Goal: Information Seeking & Learning: Learn about a topic

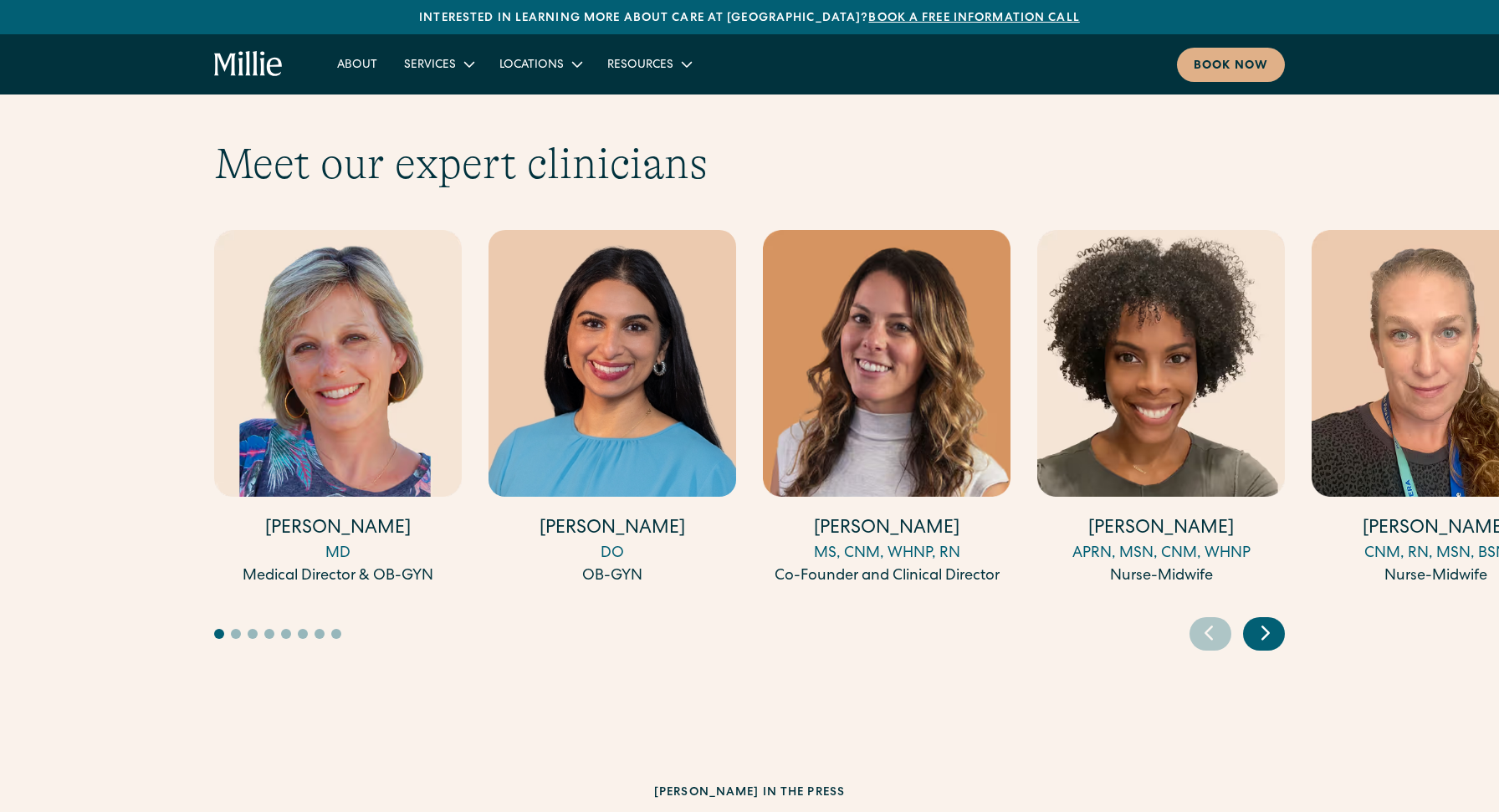
scroll to position [4552, 0]
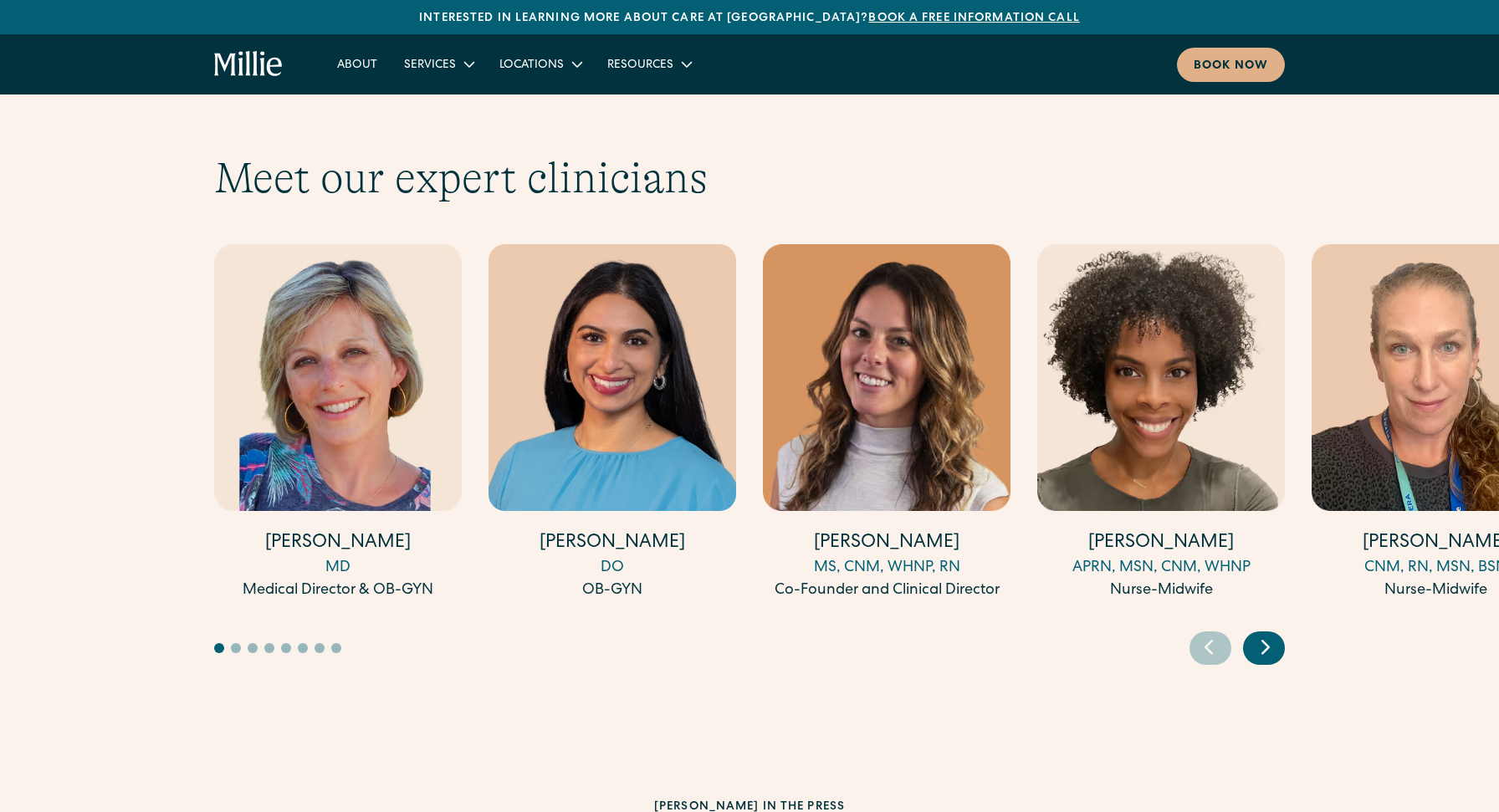
click at [1271, 634] on icon "Next slide" at bounding box center [1265, 647] width 25 height 26
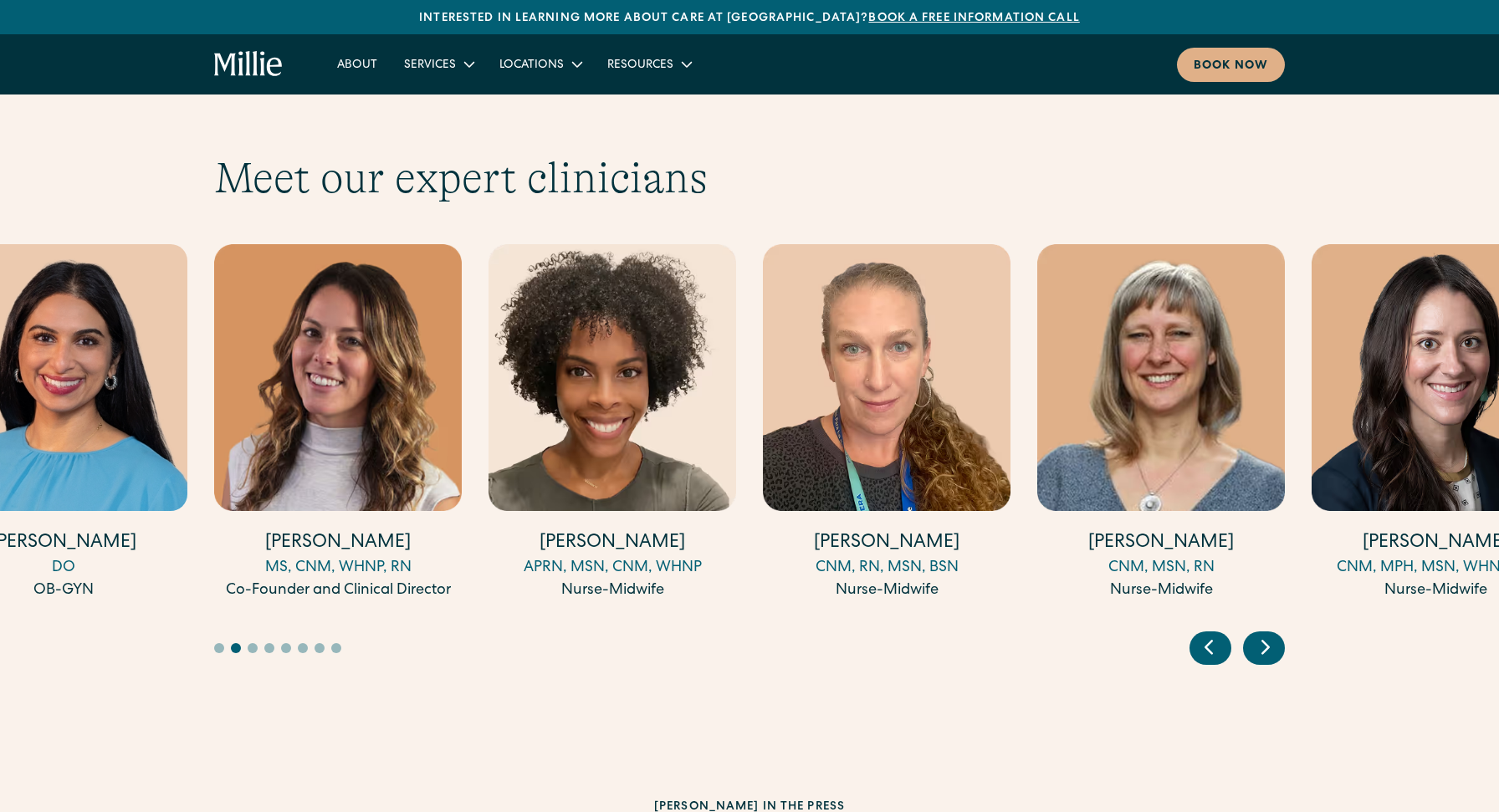
click at [1271, 634] on icon "Next slide" at bounding box center [1265, 647] width 25 height 26
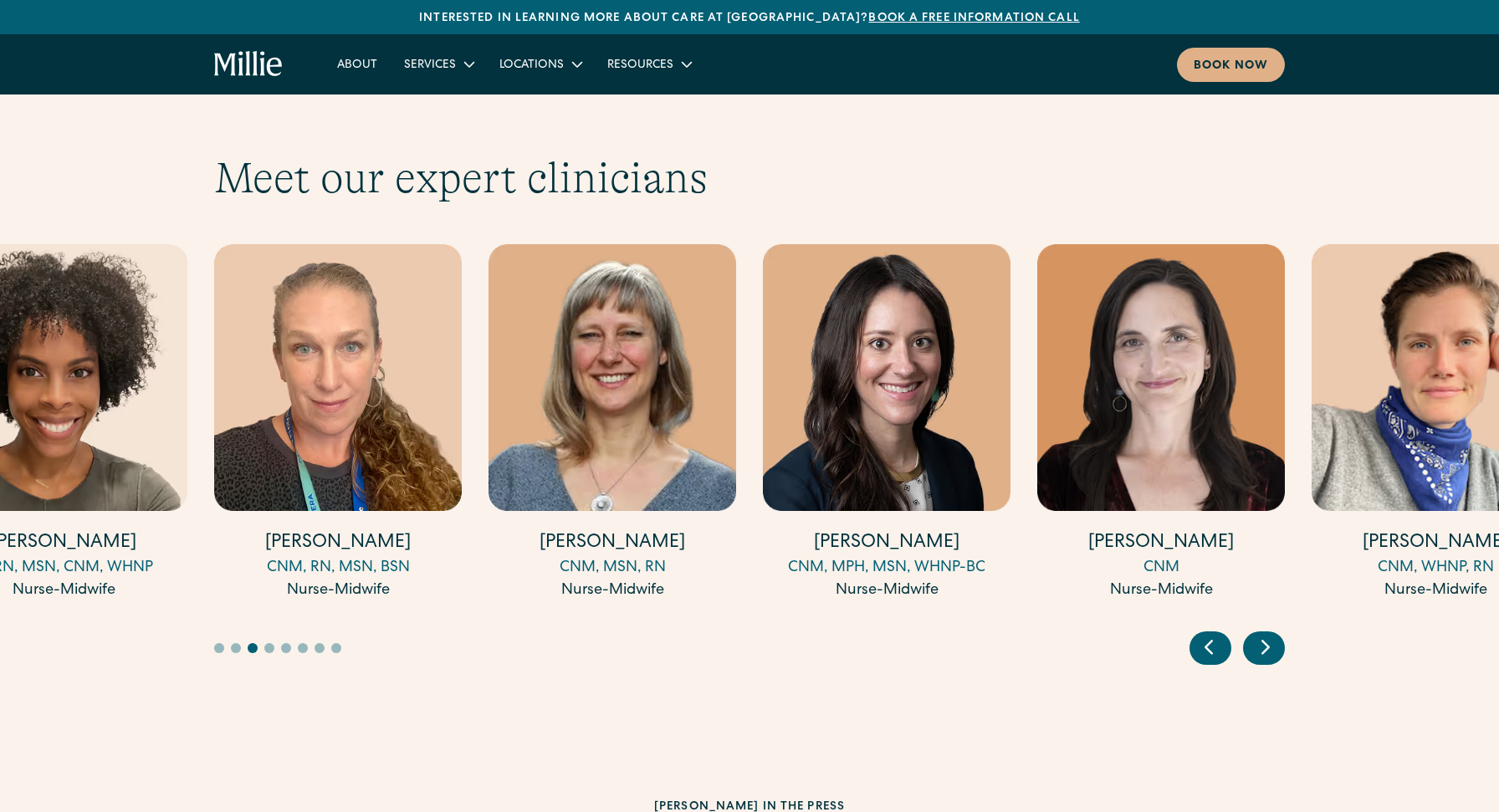
click at [1271, 634] on icon "Next slide" at bounding box center [1265, 647] width 25 height 26
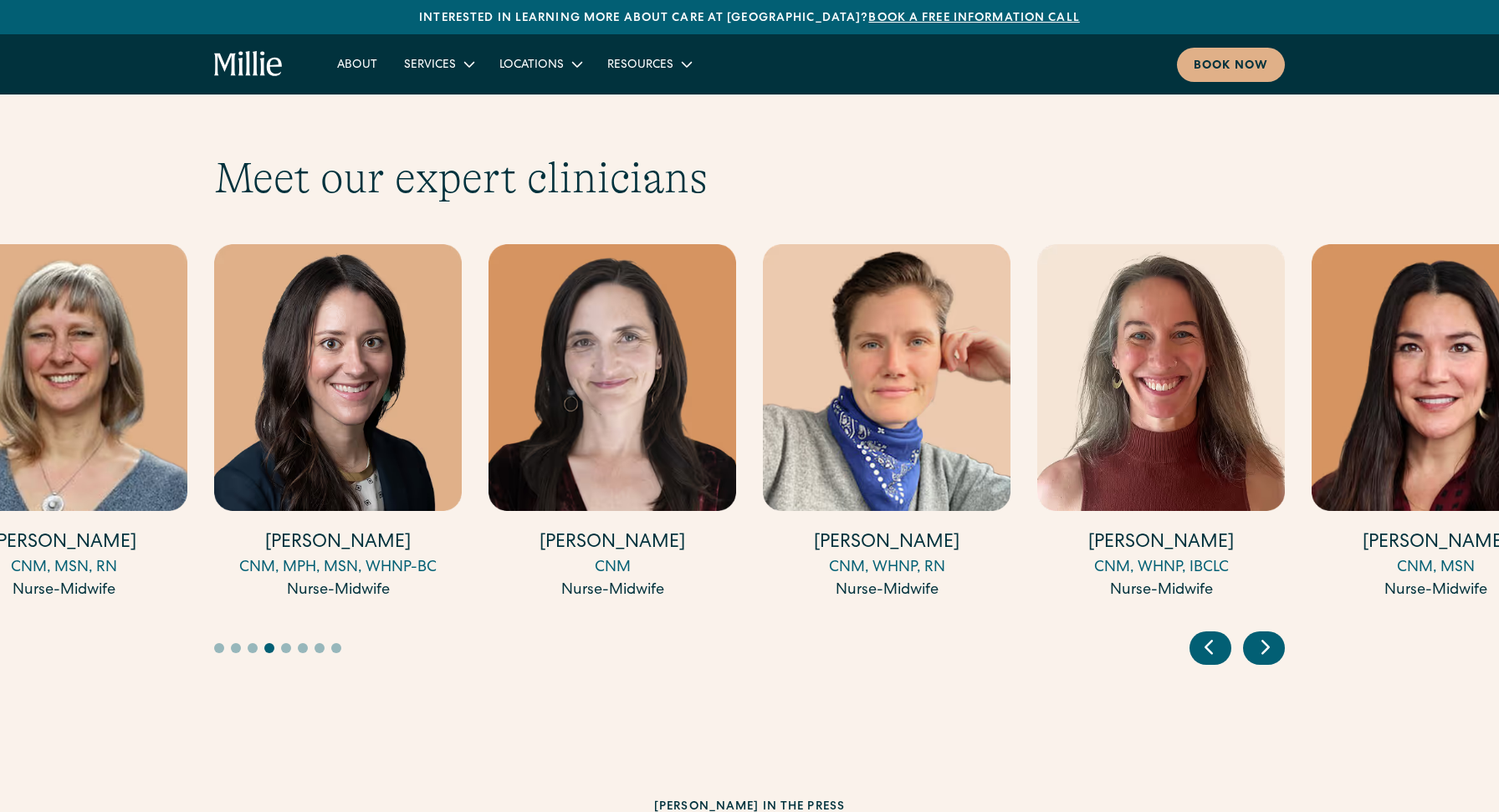
click at [1271, 634] on icon "Next slide" at bounding box center [1265, 647] width 25 height 26
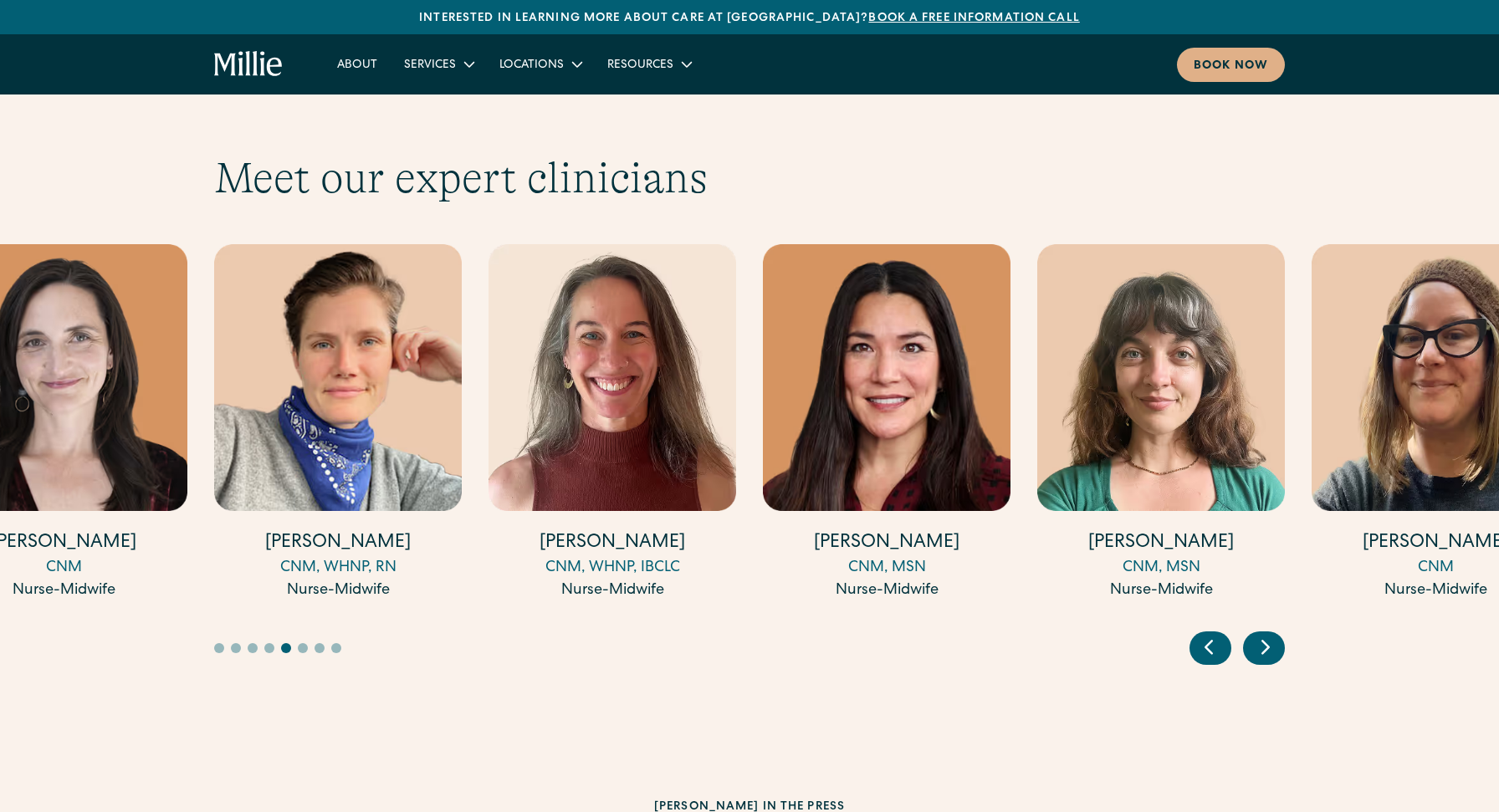
click at [1271, 634] on icon "Next slide" at bounding box center [1265, 647] width 25 height 26
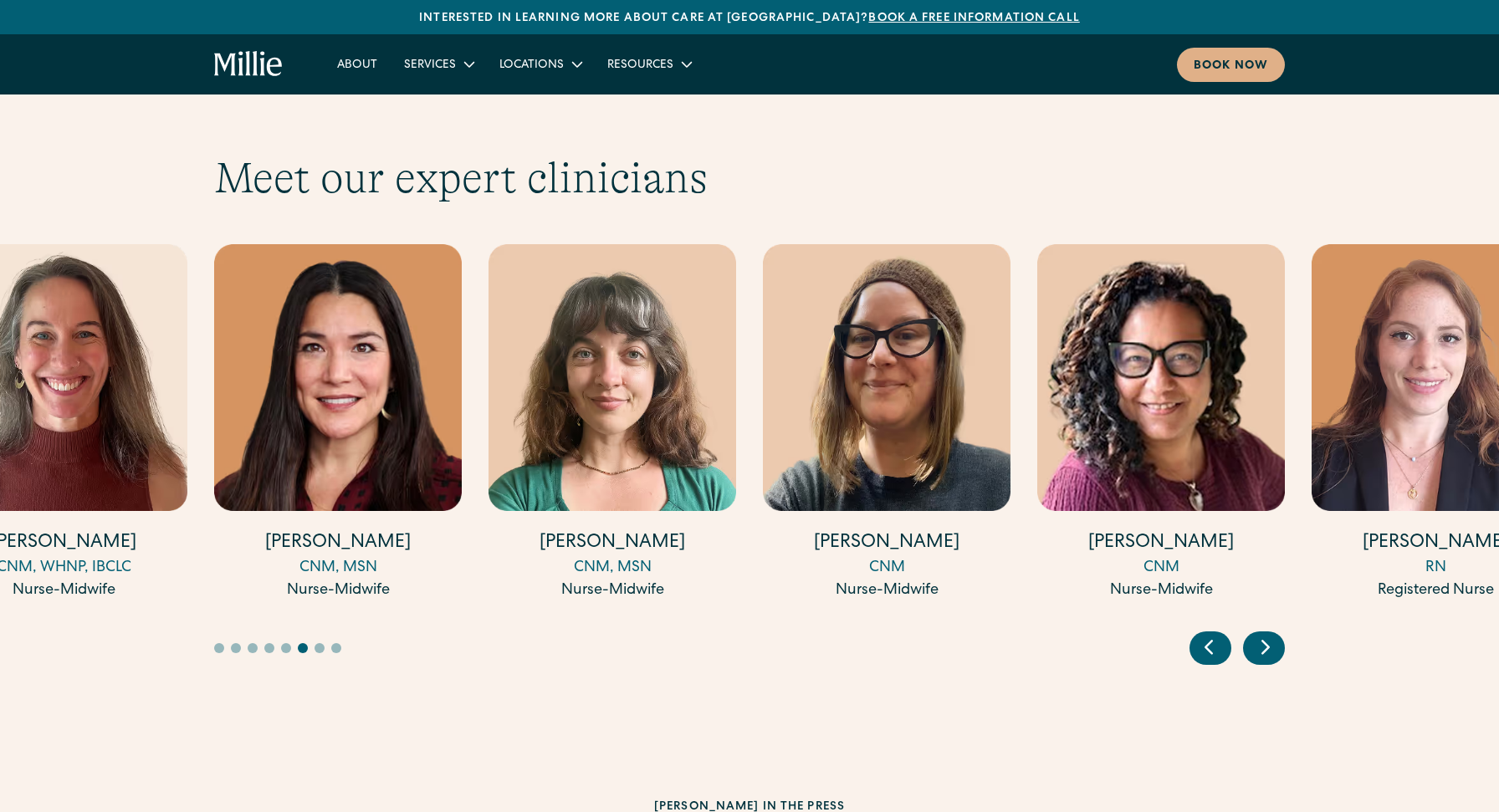
click at [1271, 634] on icon "Next slide" at bounding box center [1265, 647] width 25 height 26
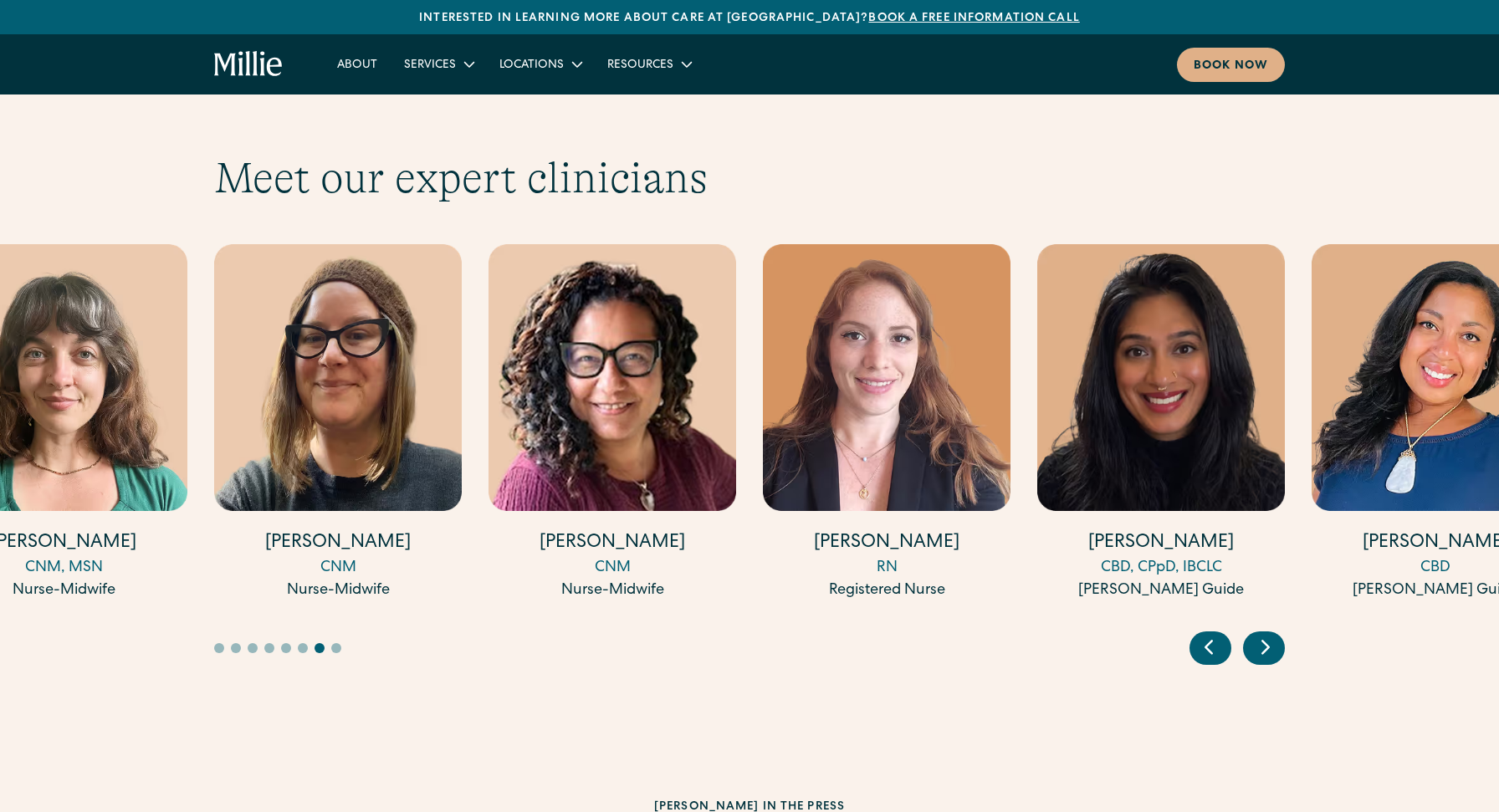
click at [1271, 634] on icon "Next slide" at bounding box center [1265, 647] width 25 height 26
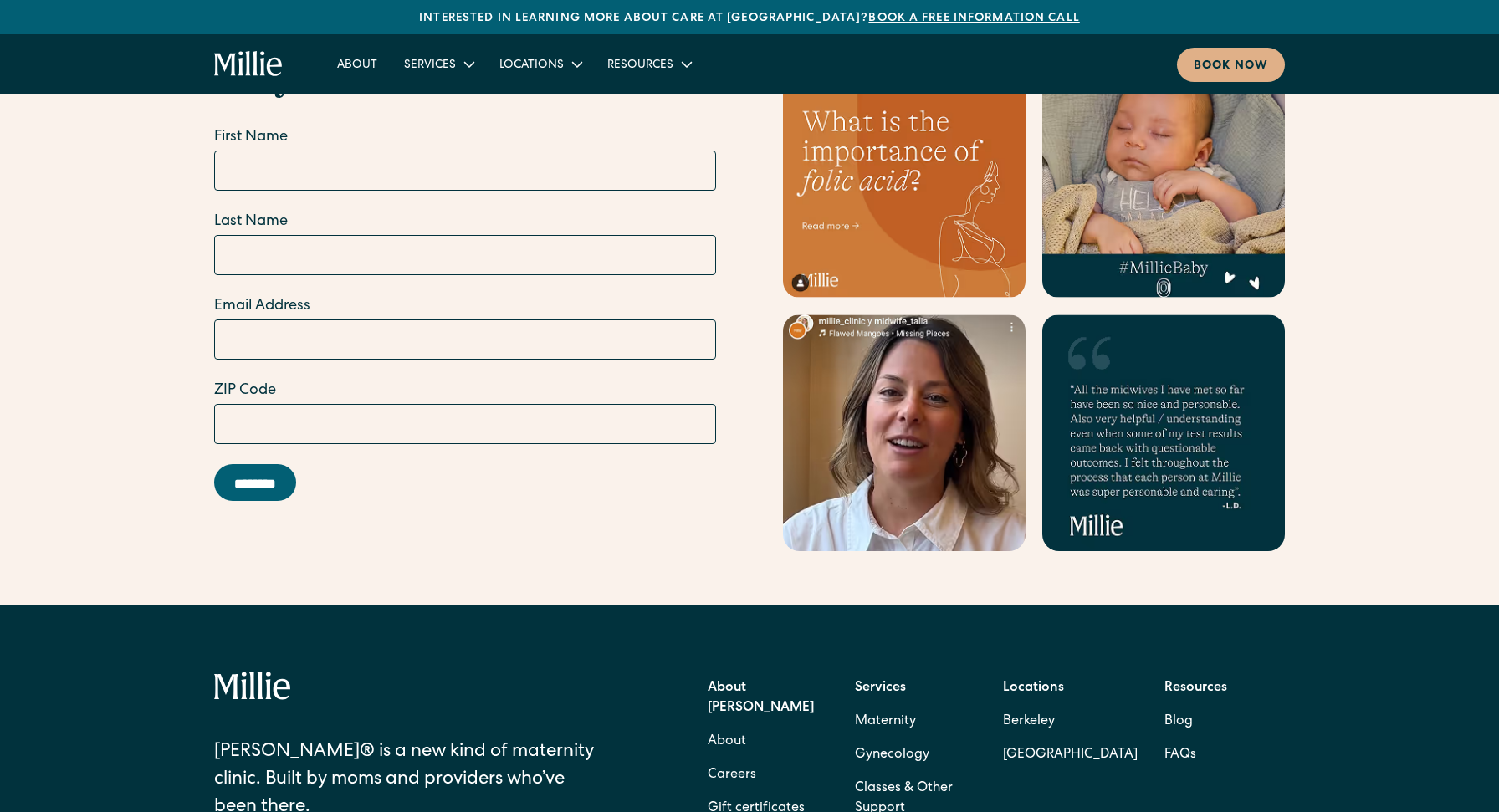
scroll to position [6596, 0]
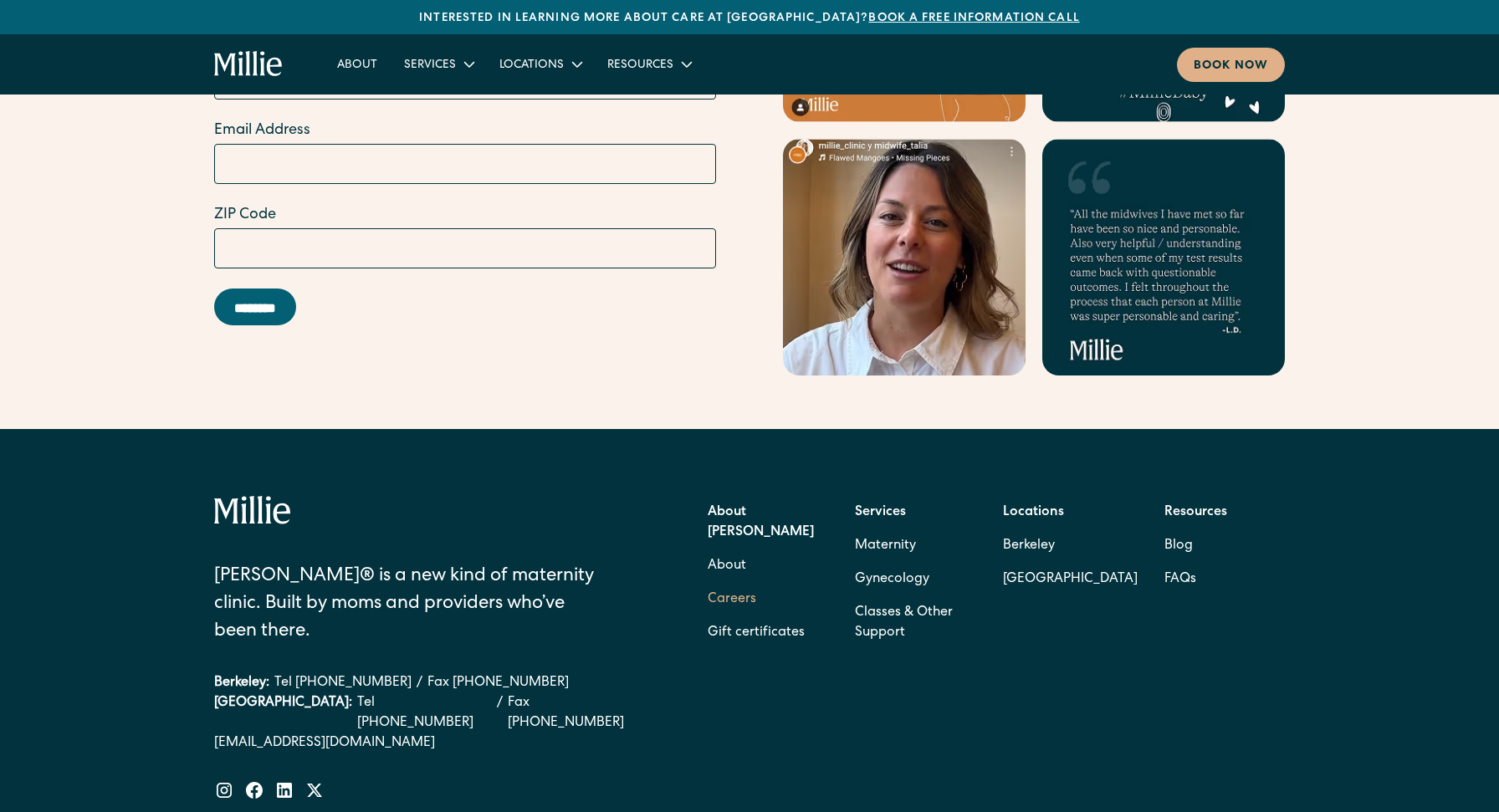
click at [734, 583] on link "Careers" at bounding box center [732, 600] width 48 height 34
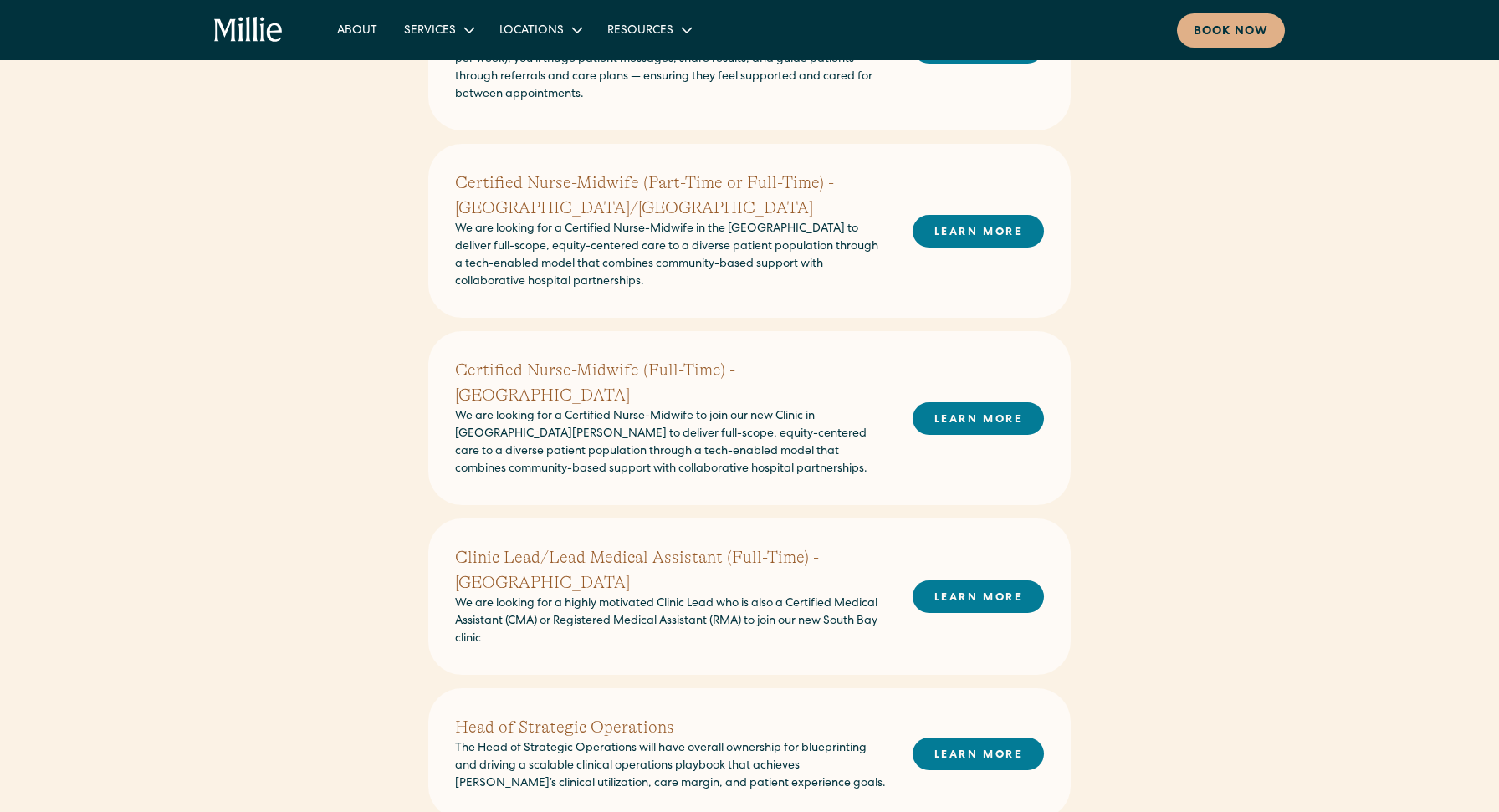
scroll to position [601, 0]
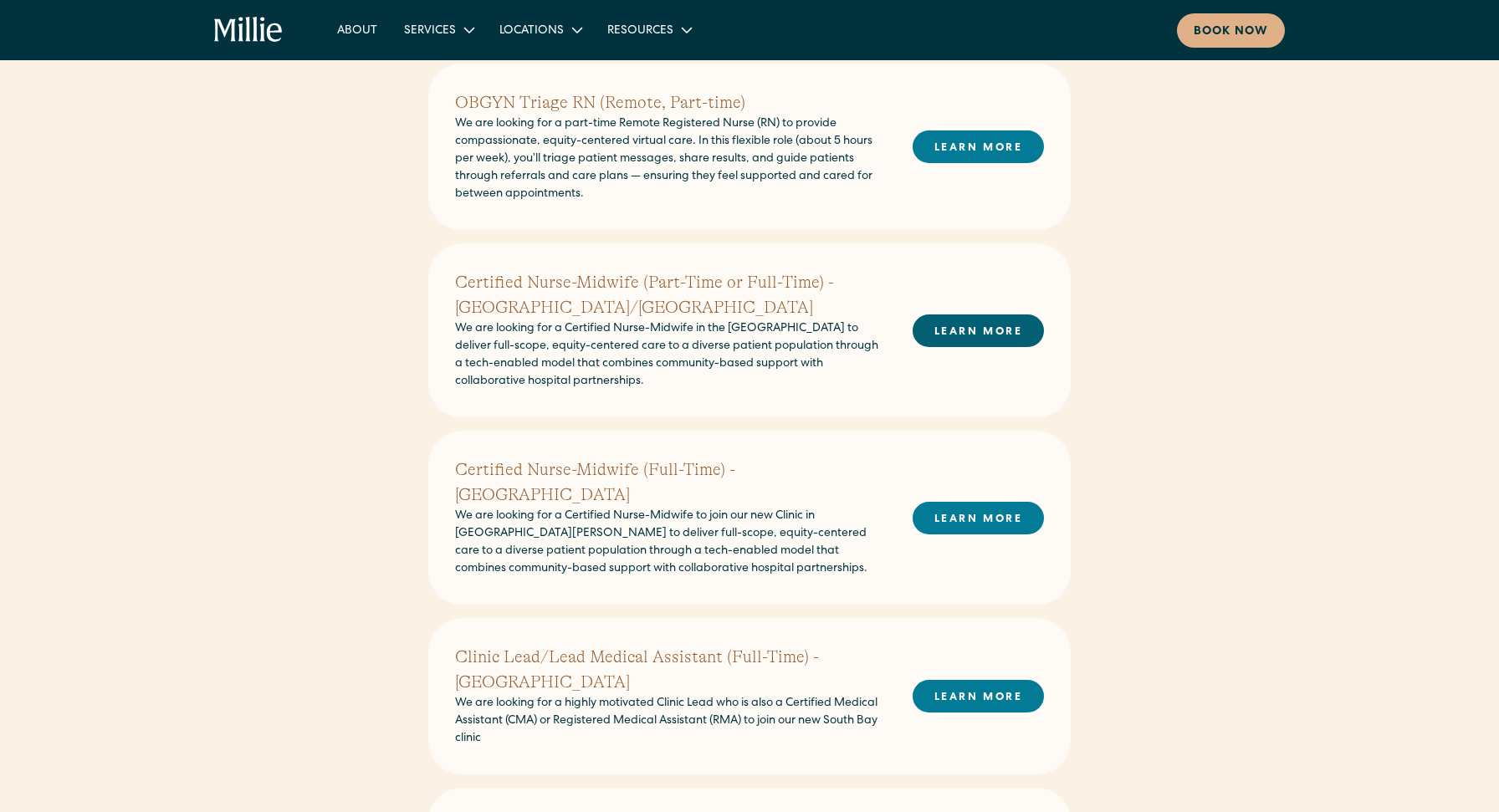
click at [944, 328] on link "LEARN MORE" at bounding box center [979, 331] width 131 height 33
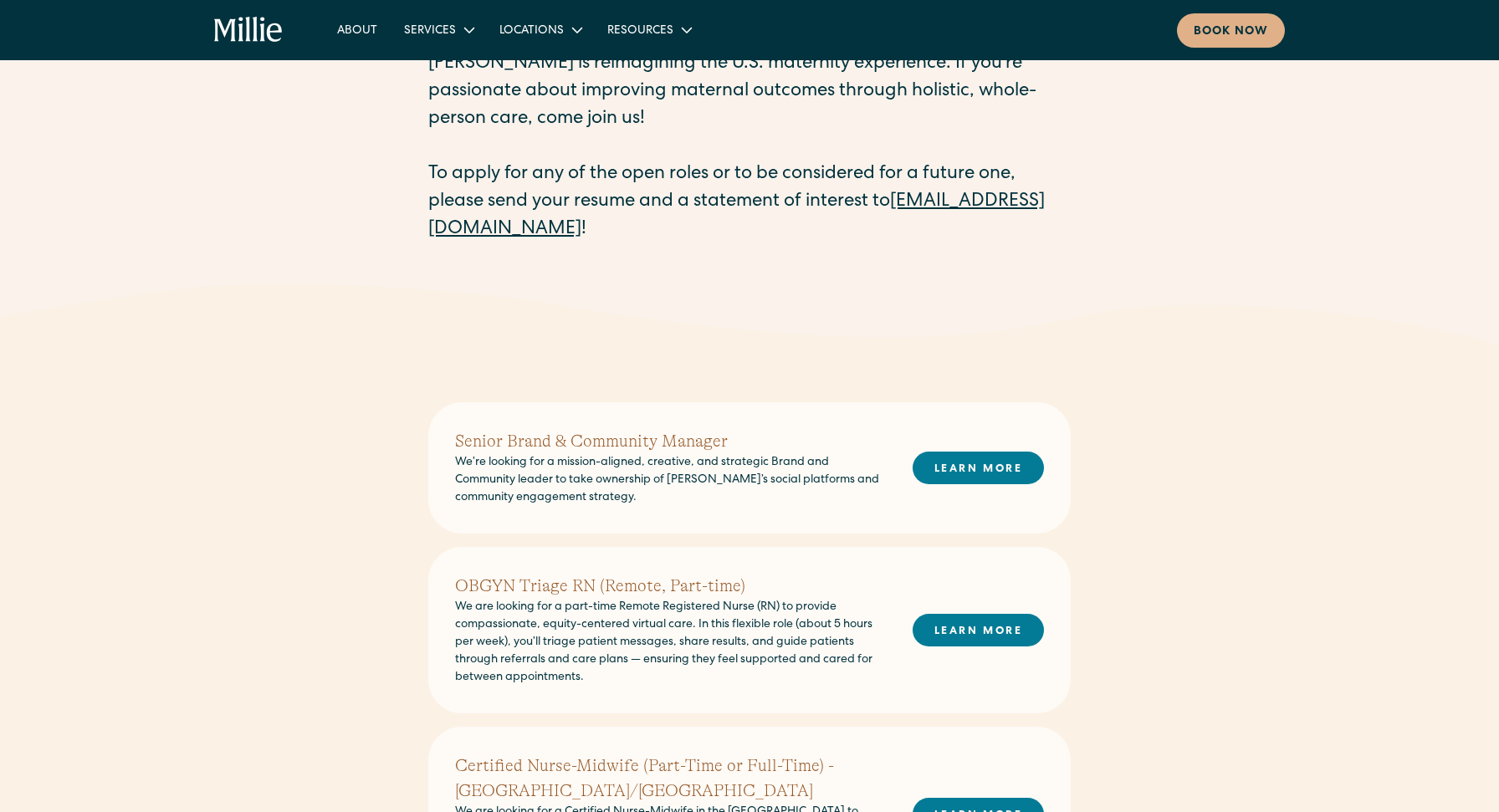
scroll to position [0, 0]
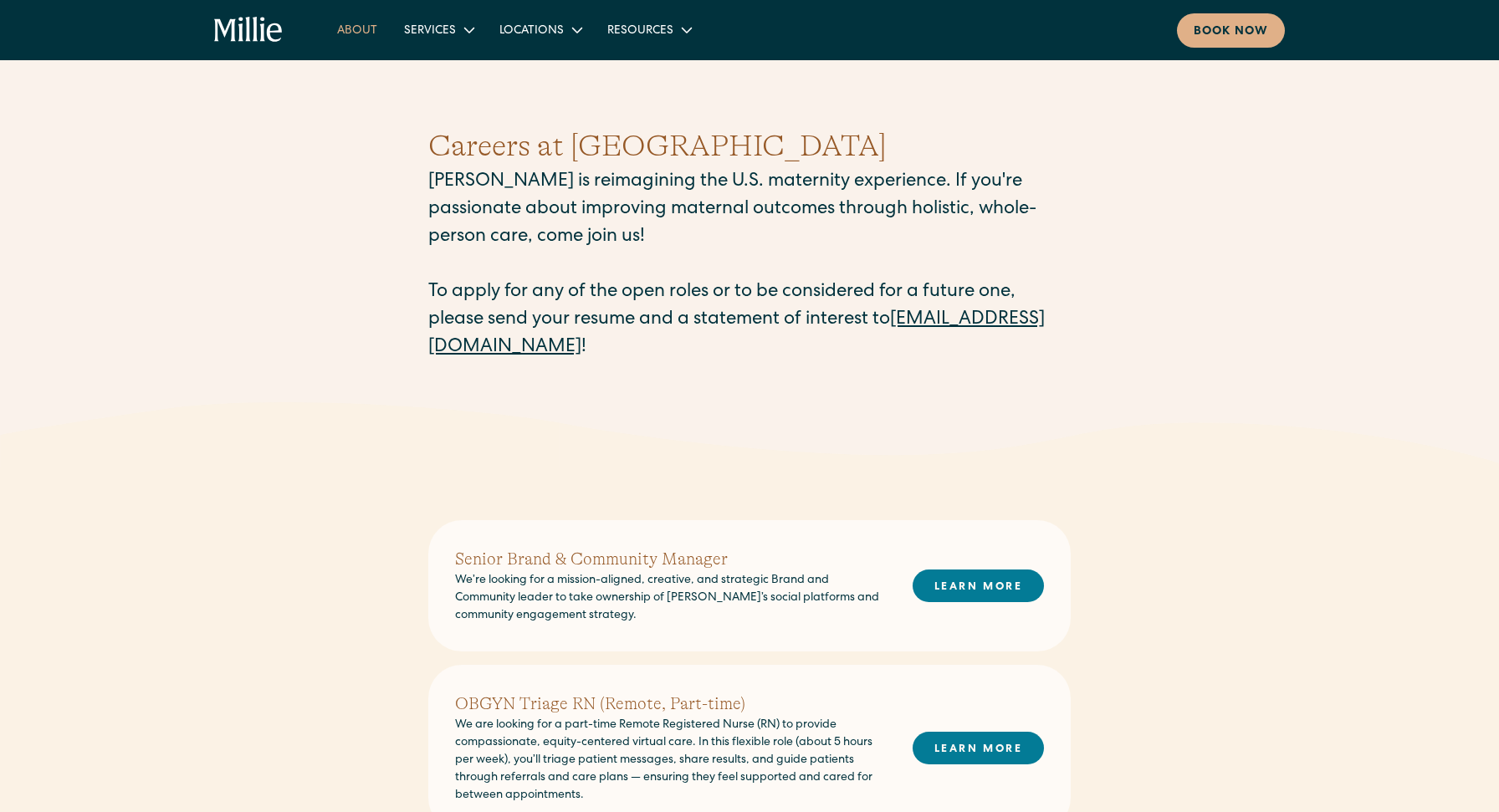
click at [372, 32] on link "About" at bounding box center [357, 29] width 67 height 28
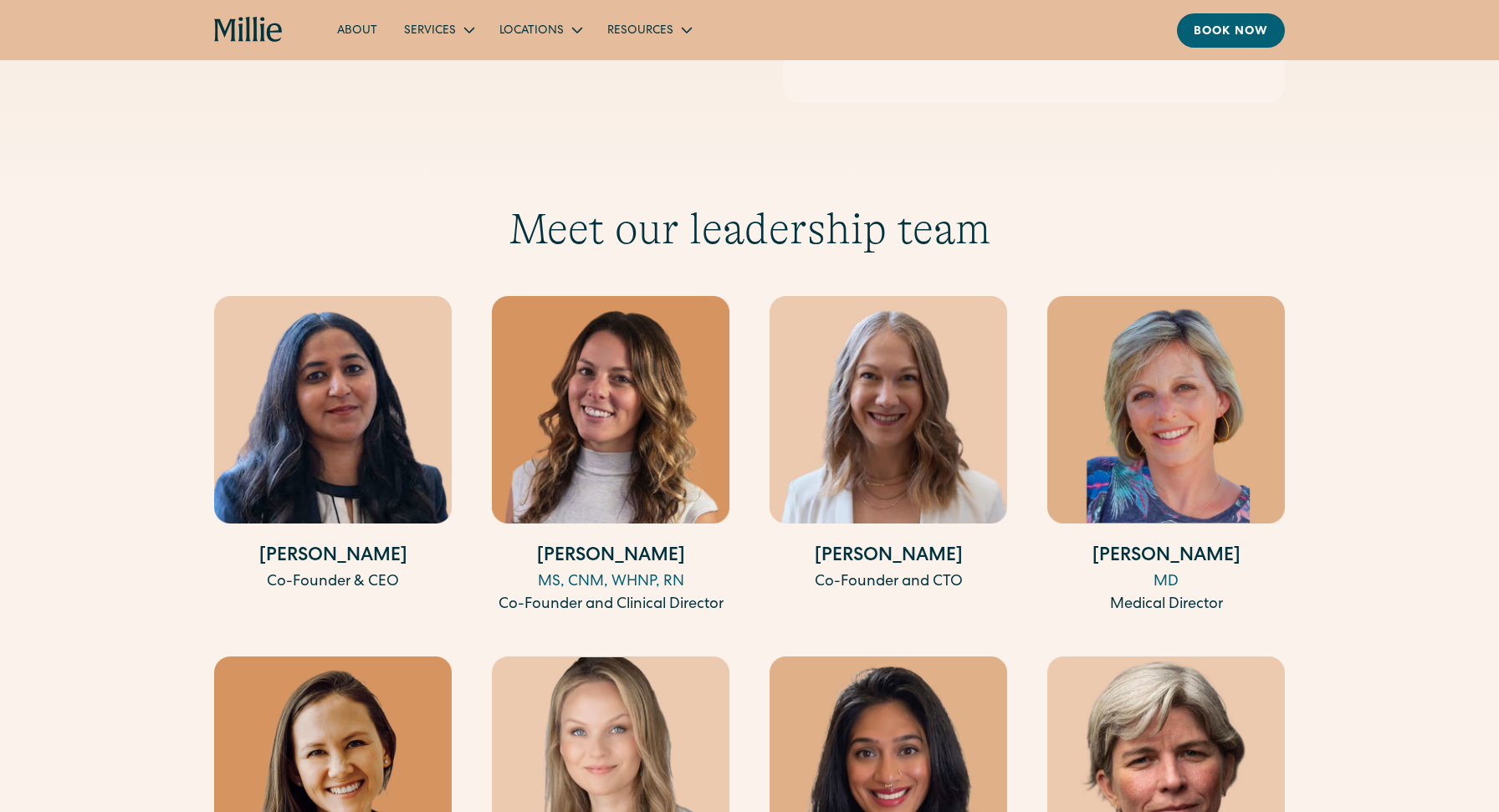
scroll to position [3013, 0]
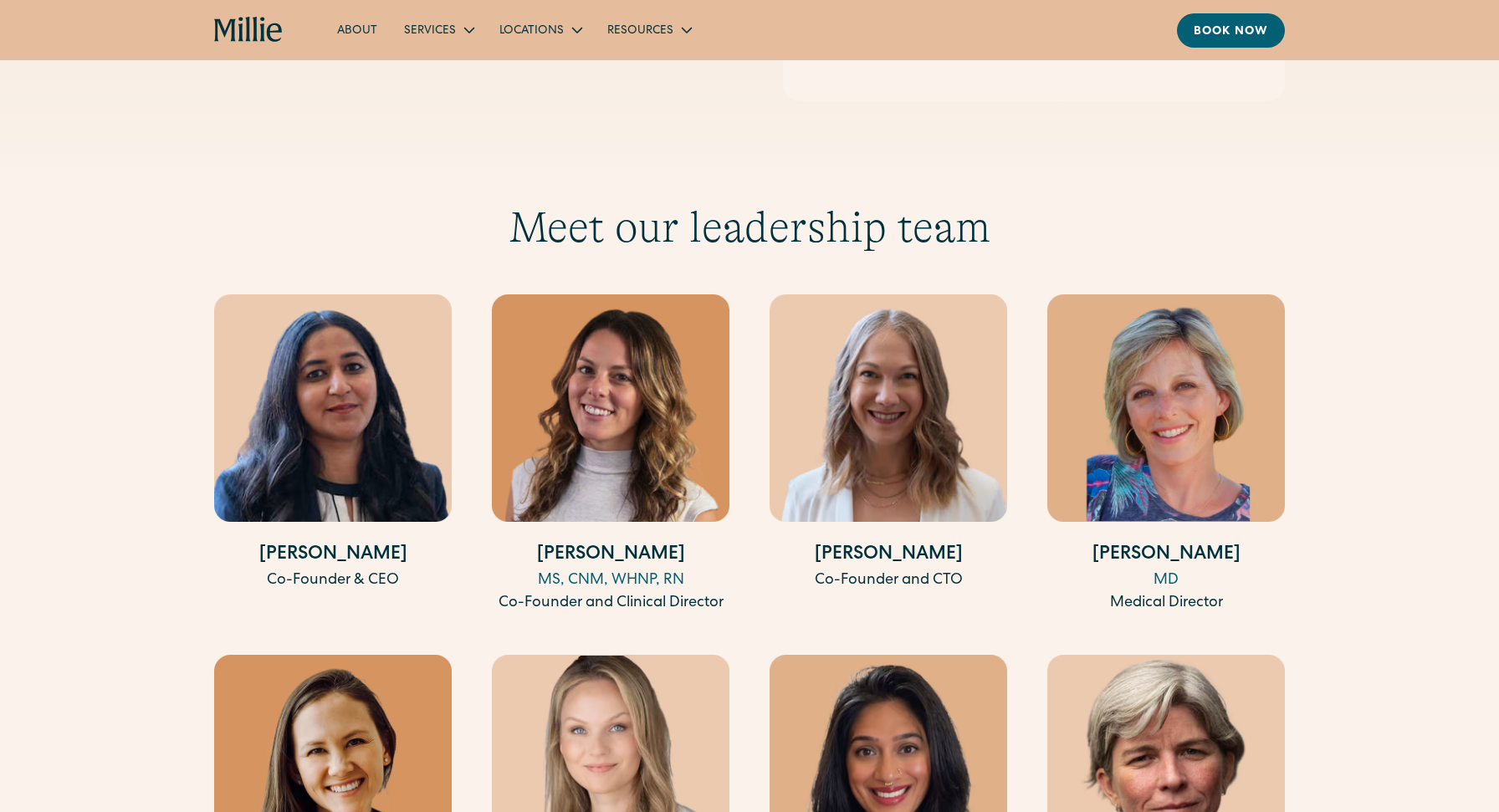
click at [587, 395] on img at bounding box center [610, 408] width 237 height 228
drag, startPoint x: 565, startPoint y: 533, endPoint x: 664, endPoint y: 533, distance: 99.0
click at [664, 542] on h4 "[PERSON_NAME]" at bounding box center [610, 556] width 237 height 28
copy h4 "[PERSON_NAME]"
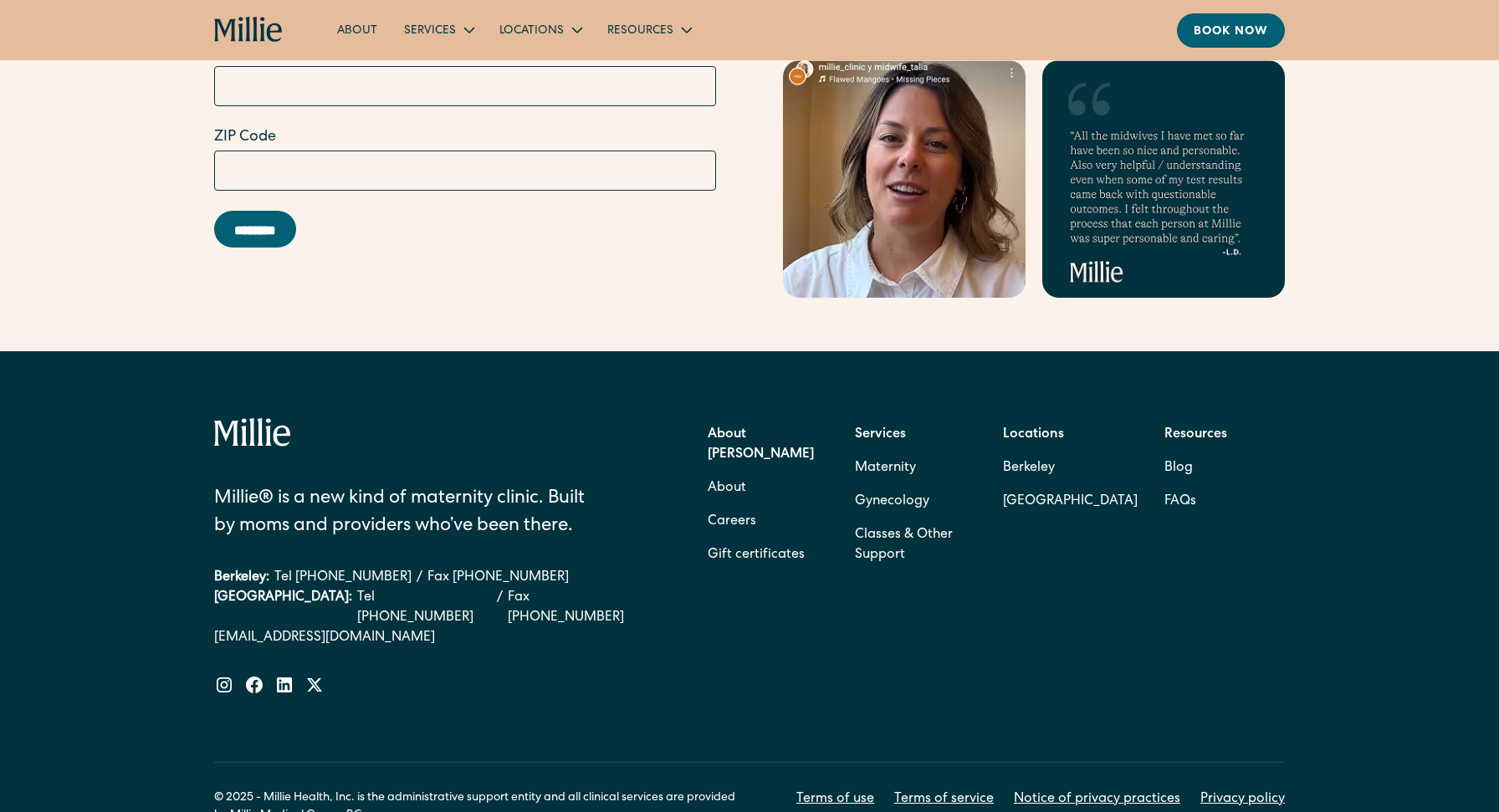
scroll to position [5283, 0]
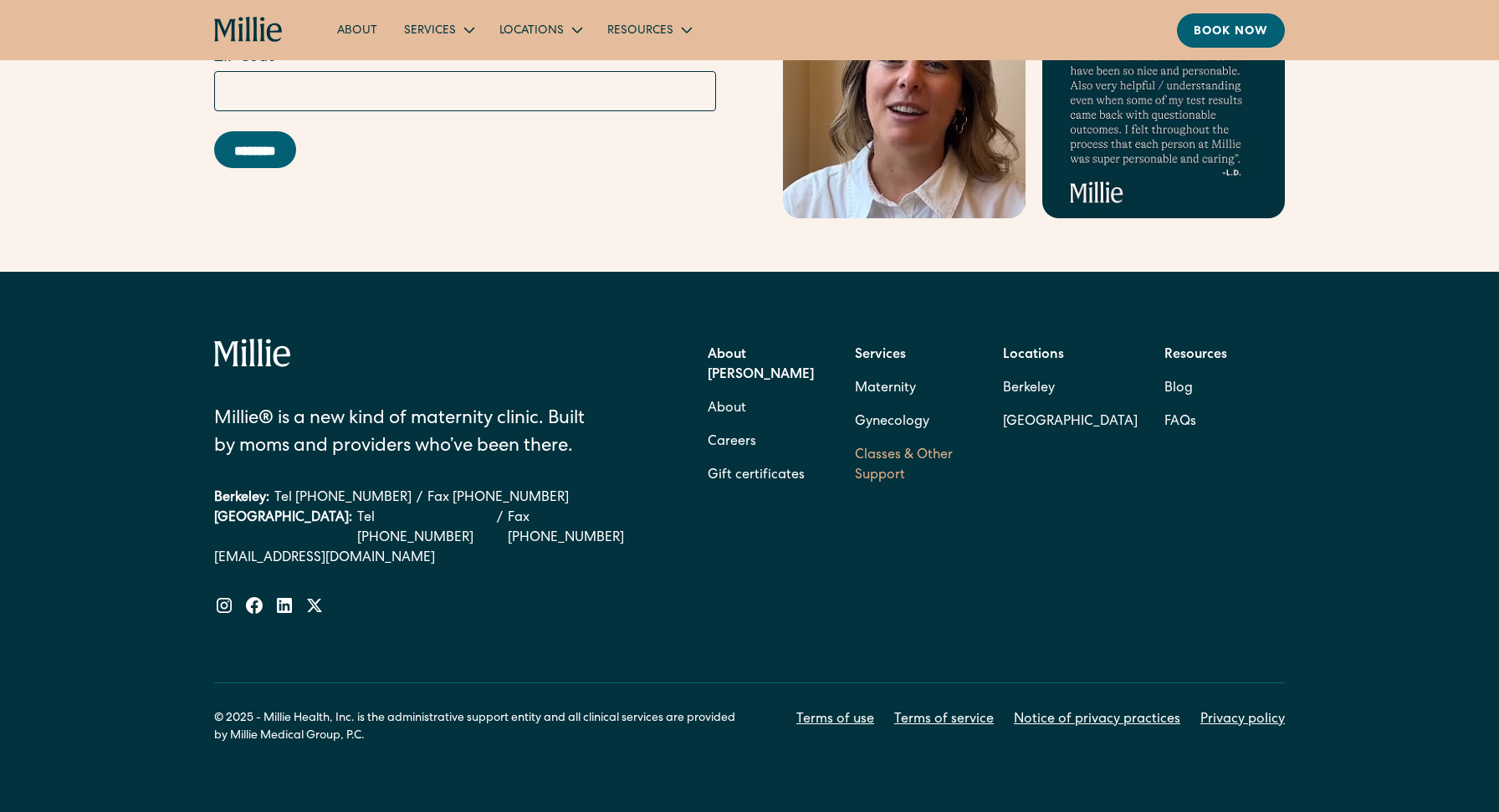
click at [880, 439] on link "Classes & Other Support" at bounding box center [916, 466] width 122 height 54
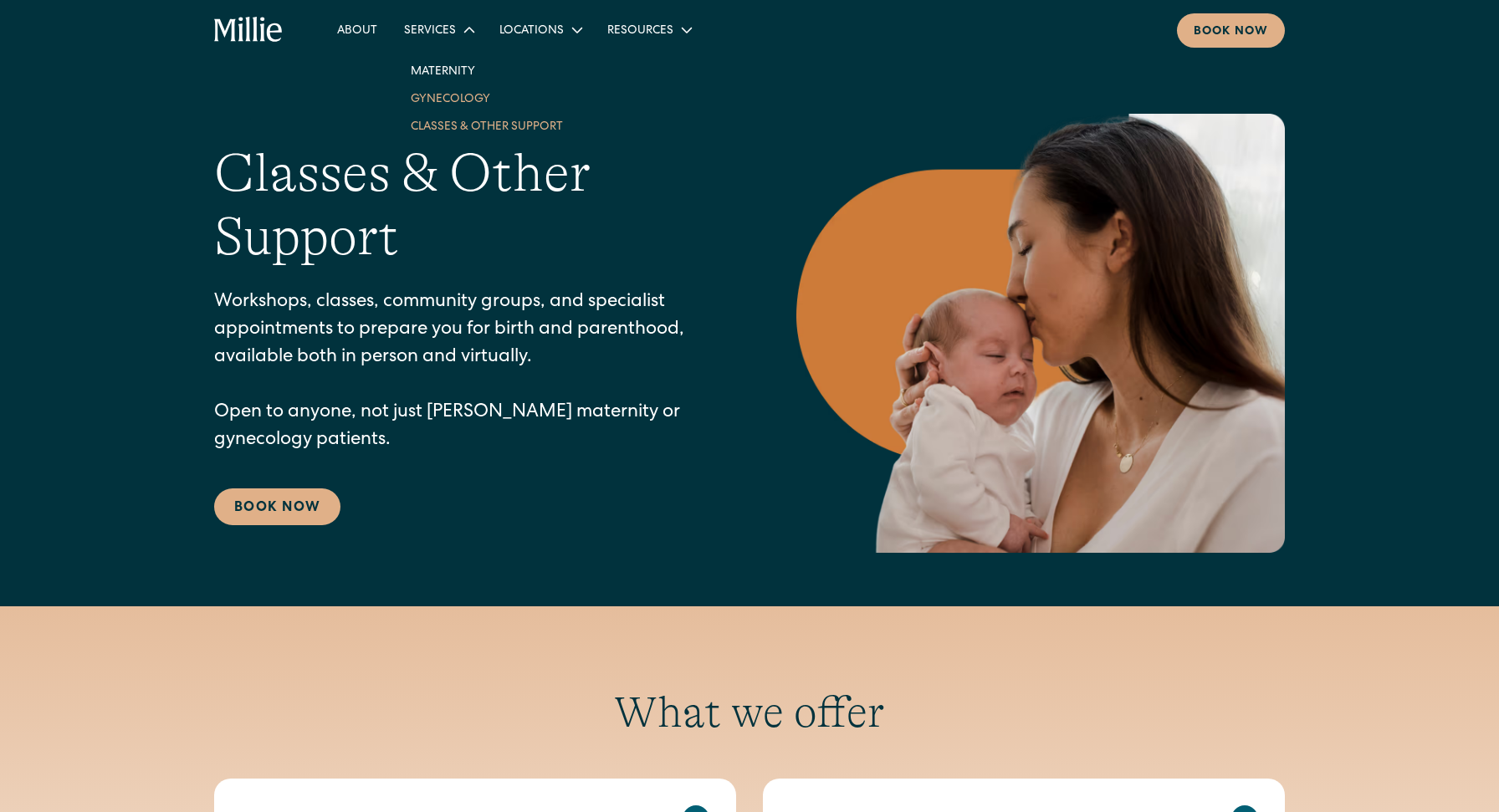
click at [438, 99] on link "Gynecology" at bounding box center [486, 98] width 179 height 28
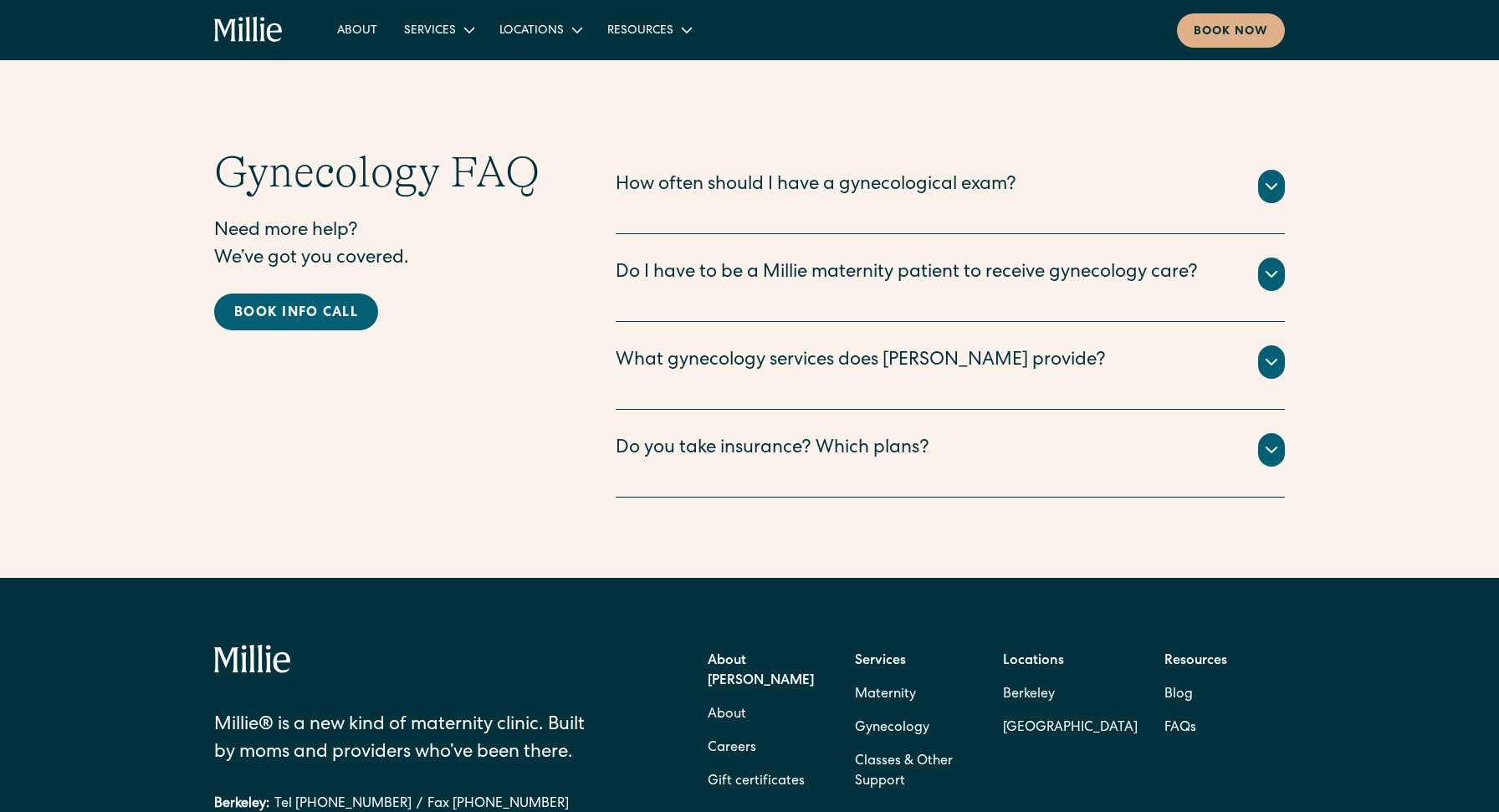
scroll to position [3115, 0]
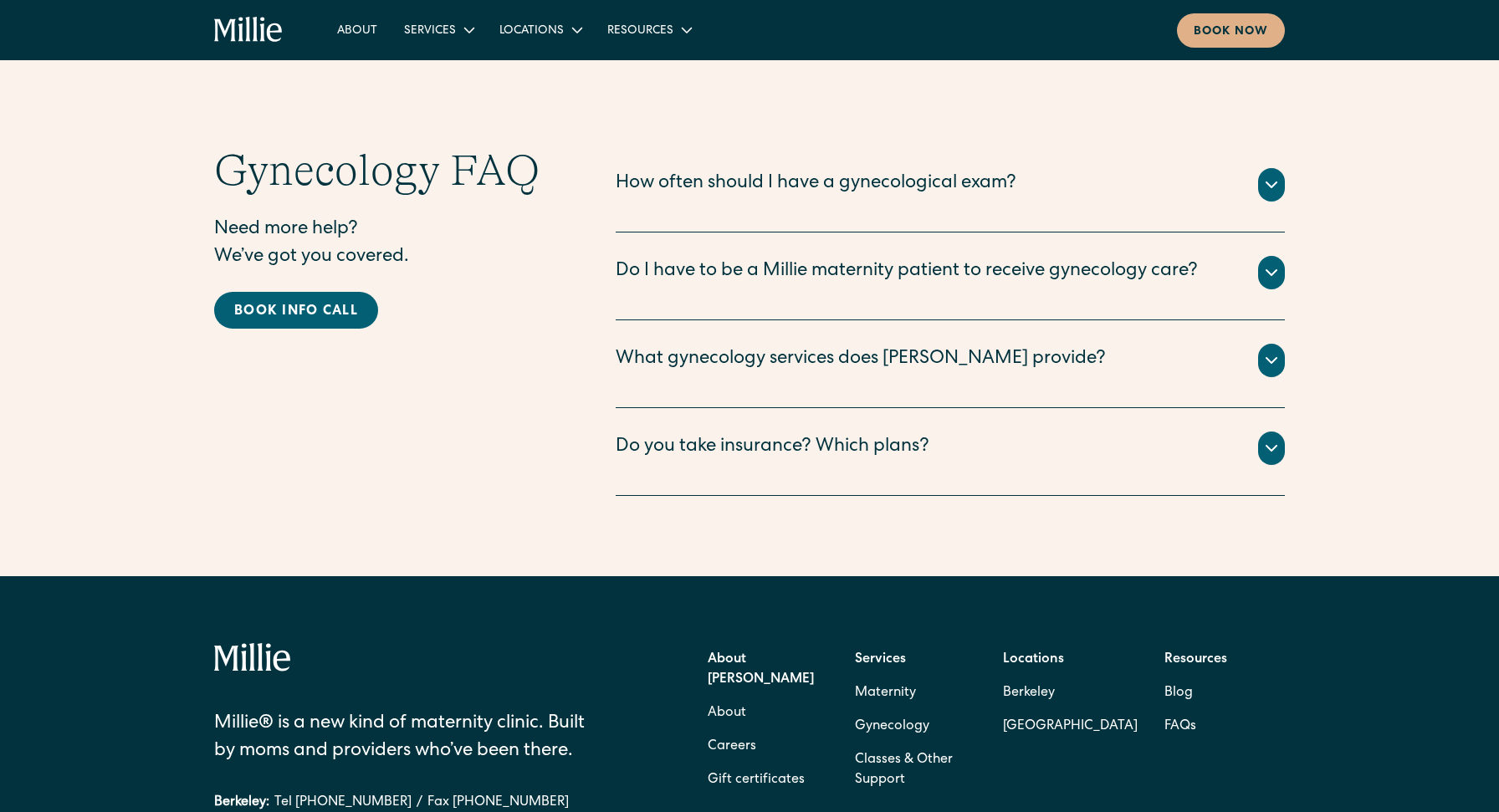
click at [638, 198] on div "How often should I have a gynecological exam?" at bounding box center [816, 185] width 400 height 28
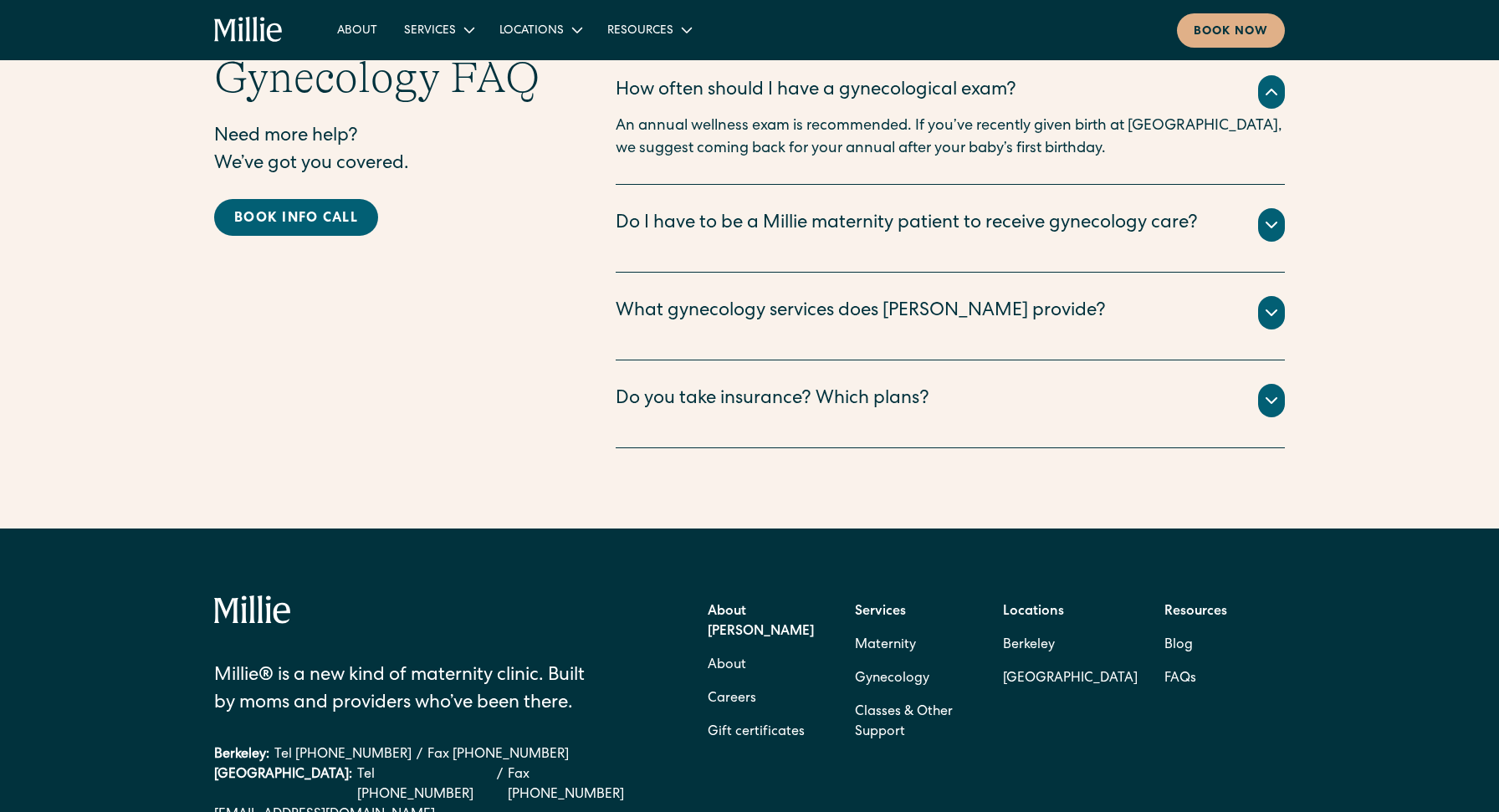
scroll to position [3509, 0]
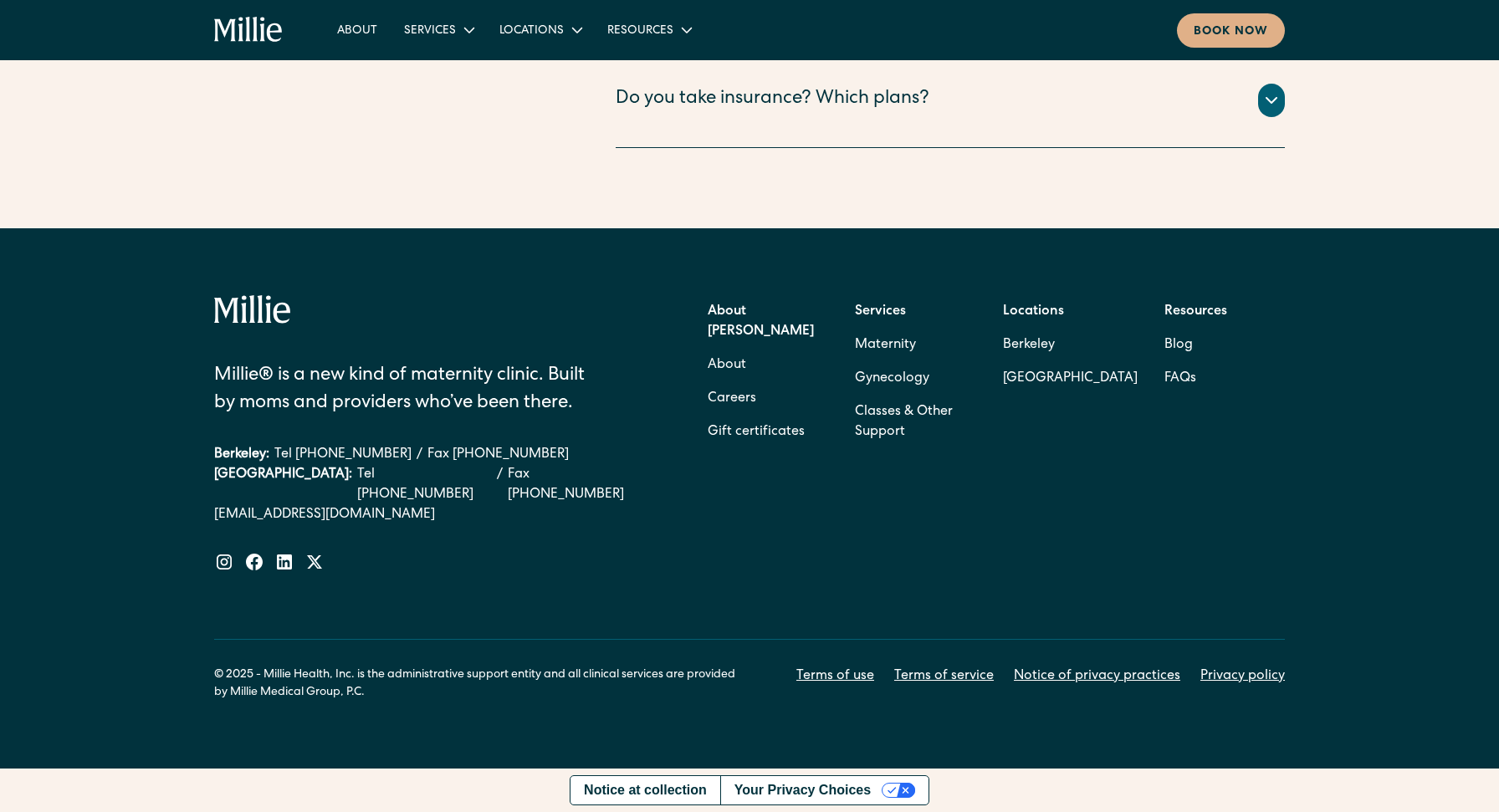
click at [643, 597] on div "Millie® is a new kind of maternity clinic. Built by moms and providers who’ve b…" at bounding box center [749, 467] width 1071 height 343
click at [722, 401] on link "Careers" at bounding box center [732, 399] width 48 height 34
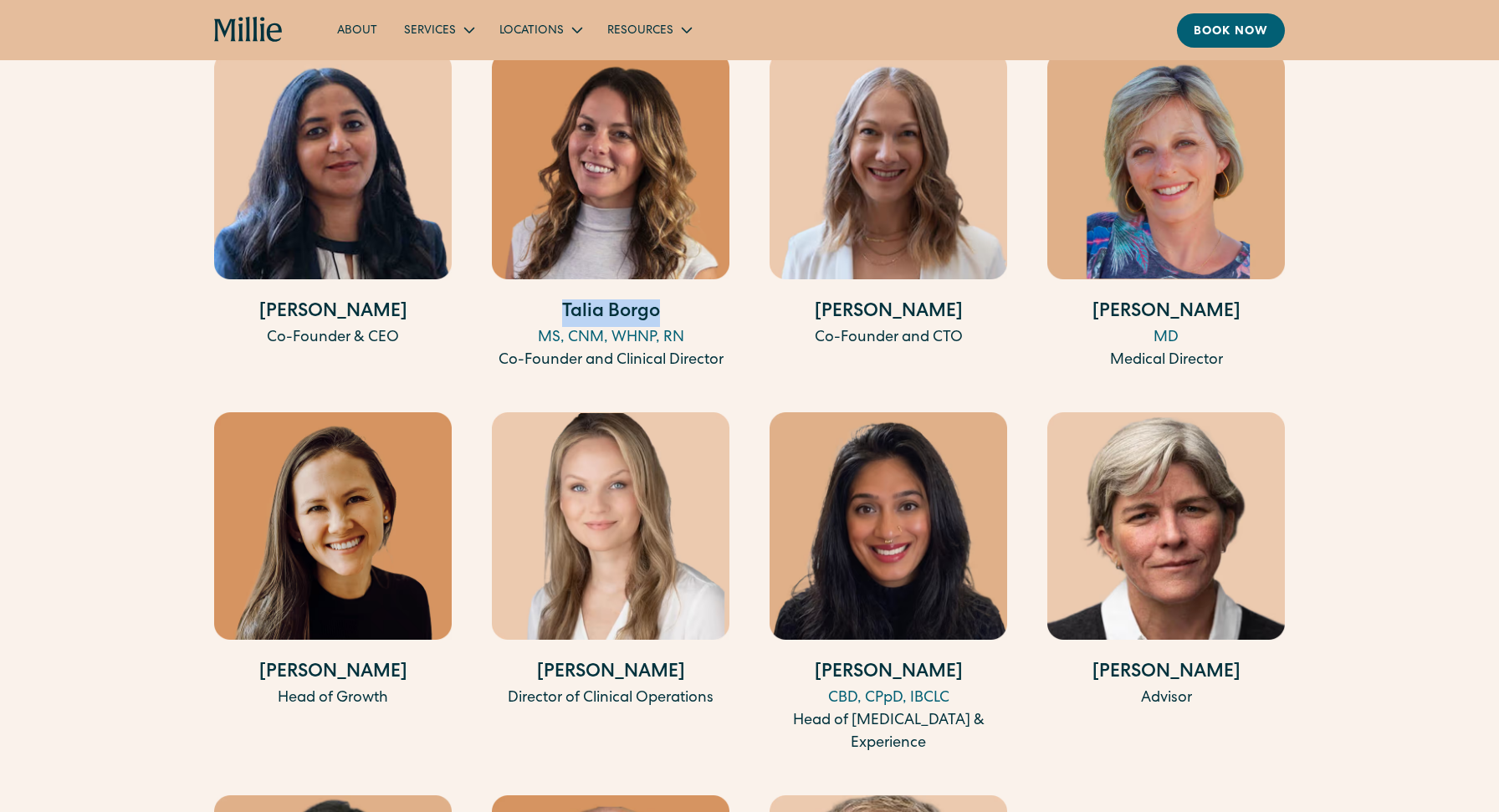
scroll to position [3266, 0]
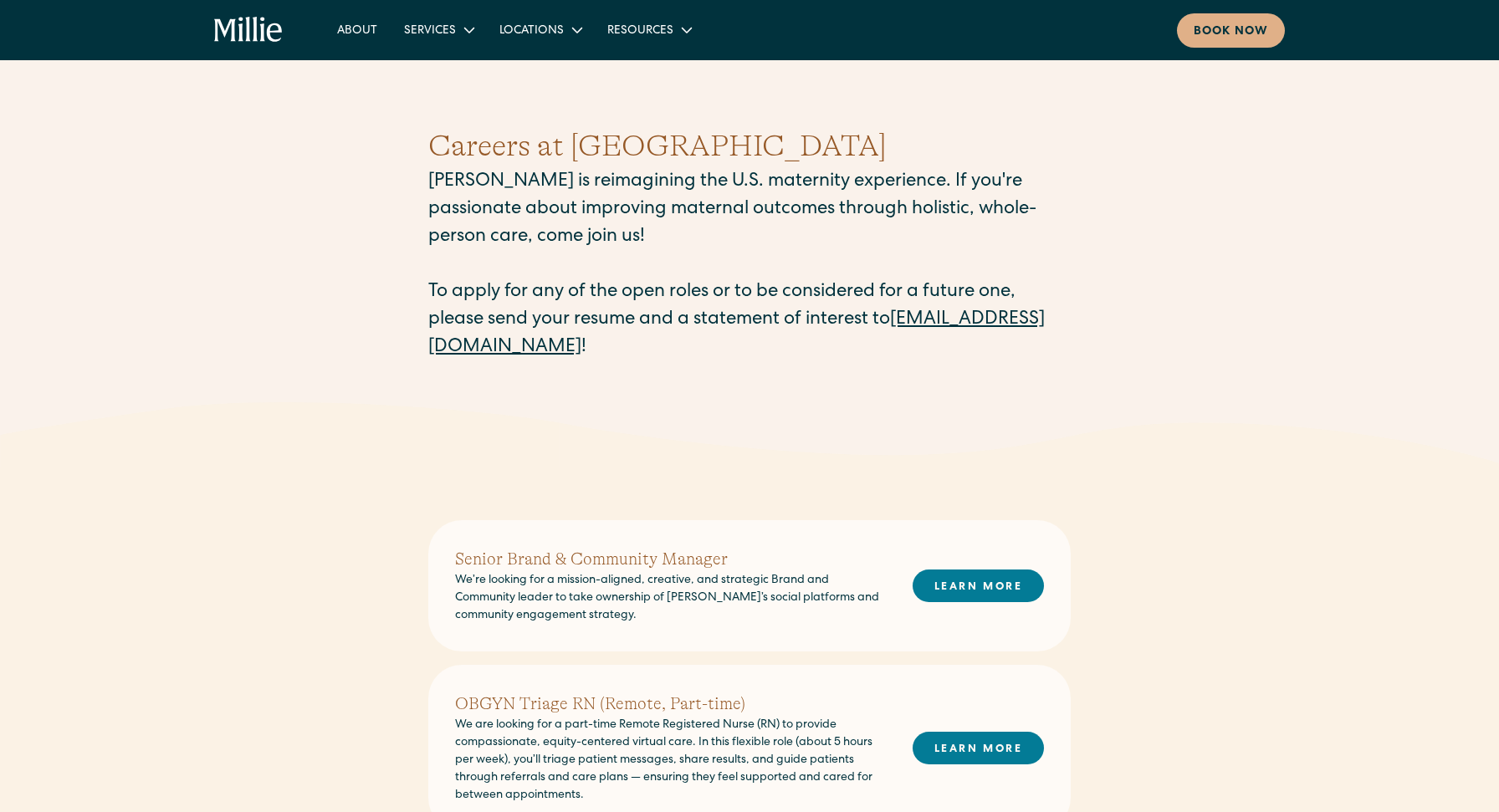
scroll to position [12, 0]
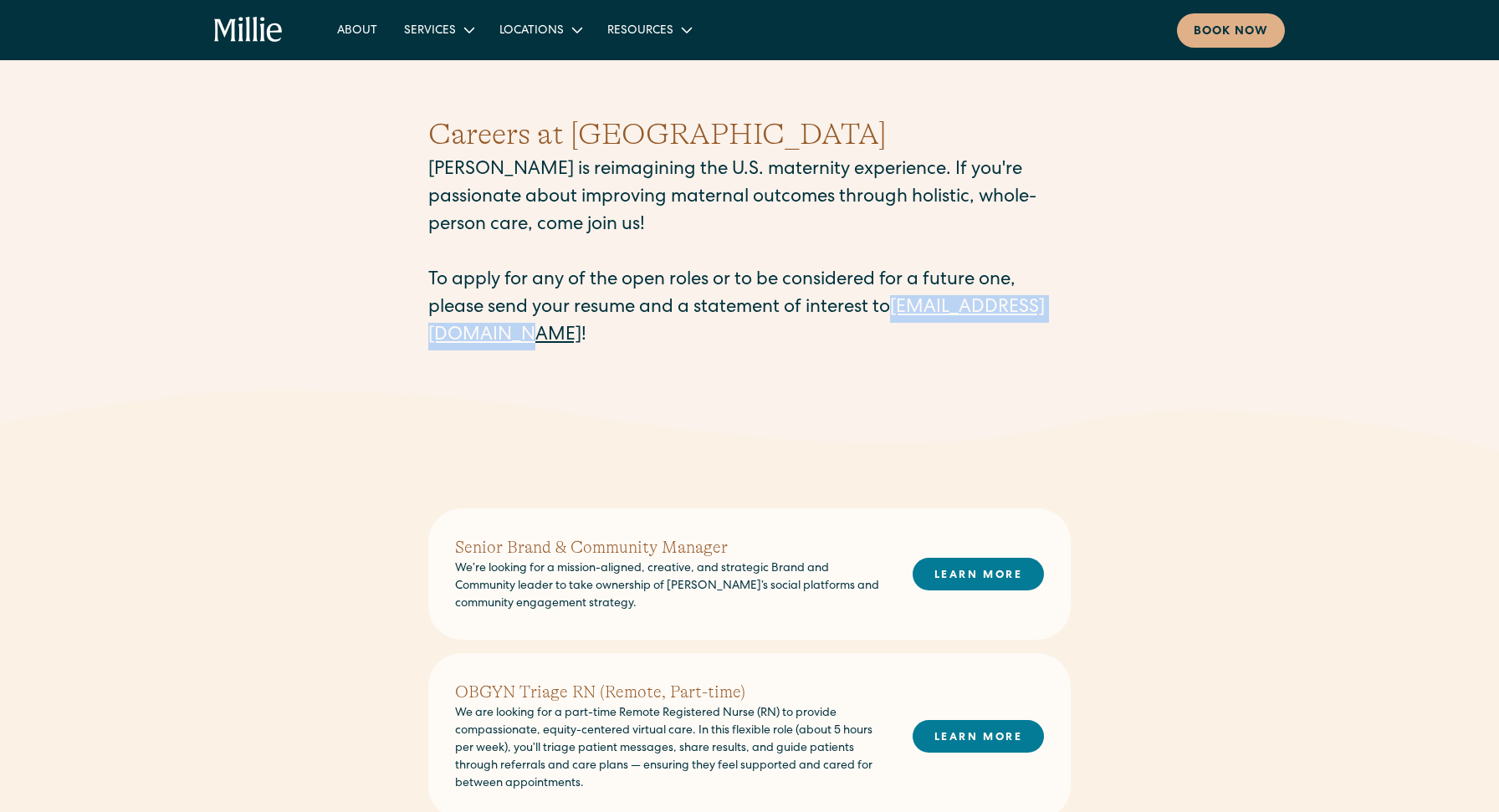
drag, startPoint x: 402, startPoint y: 330, endPoint x: 629, endPoint y: 339, distance: 227.2
click at [629, 339] on div "Careers at [PERSON_NAME] [PERSON_NAME] is reimagining the U.S. maternity experi…" at bounding box center [749, 230] width 1499 height 318
copy link "[EMAIL_ADDRESS][DOMAIN_NAME]"
click at [335, 320] on div "Careers at [PERSON_NAME] [PERSON_NAME] is reimagining the U.S. maternity experi…" at bounding box center [749, 230] width 1499 height 318
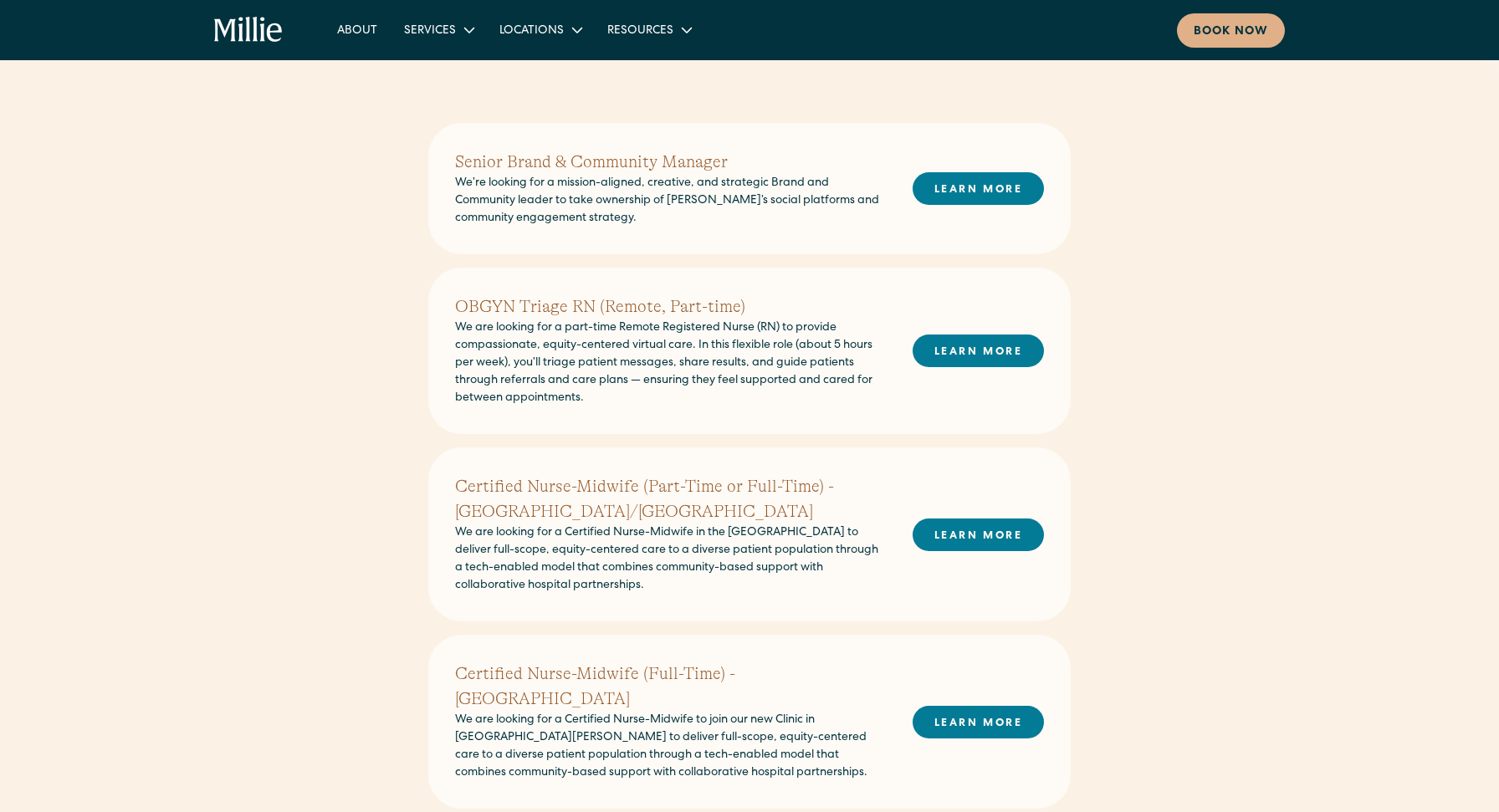
scroll to position [397, 0]
click at [942, 525] on link "LEARN MORE" at bounding box center [979, 536] width 131 height 33
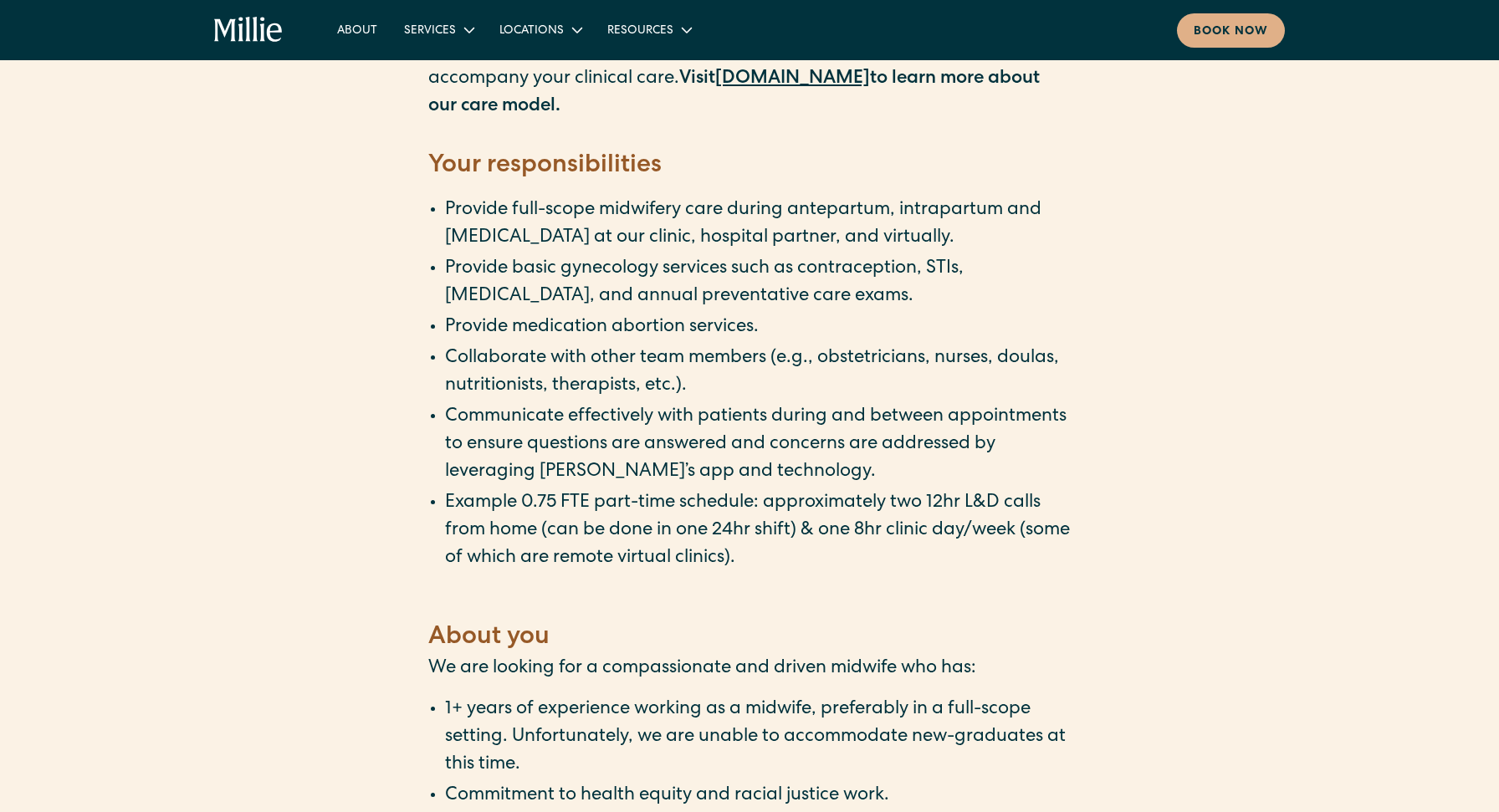
scroll to position [1476, 0]
